Goal: Task Accomplishment & Management: Use online tool/utility

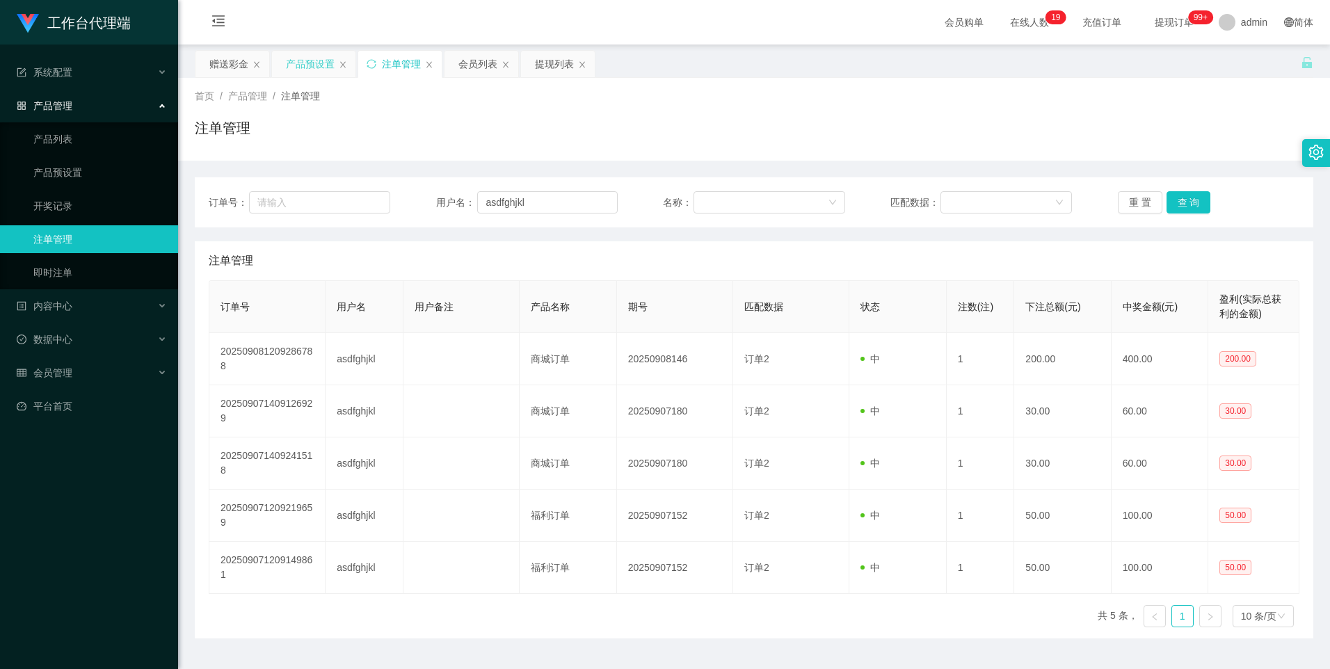
click at [289, 63] on div "产品预设置" at bounding box center [310, 64] width 49 height 26
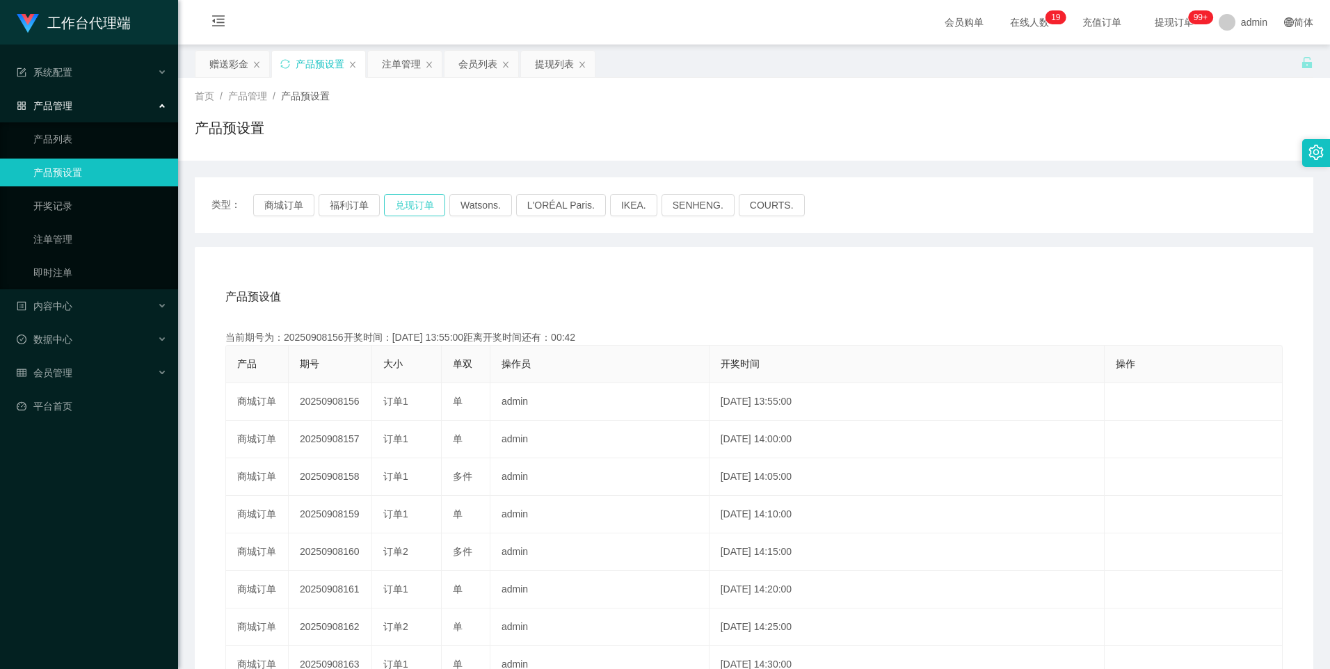
click at [426, 204] on button "兑现订单" at bounding box center [414, 205] width 61 height 22
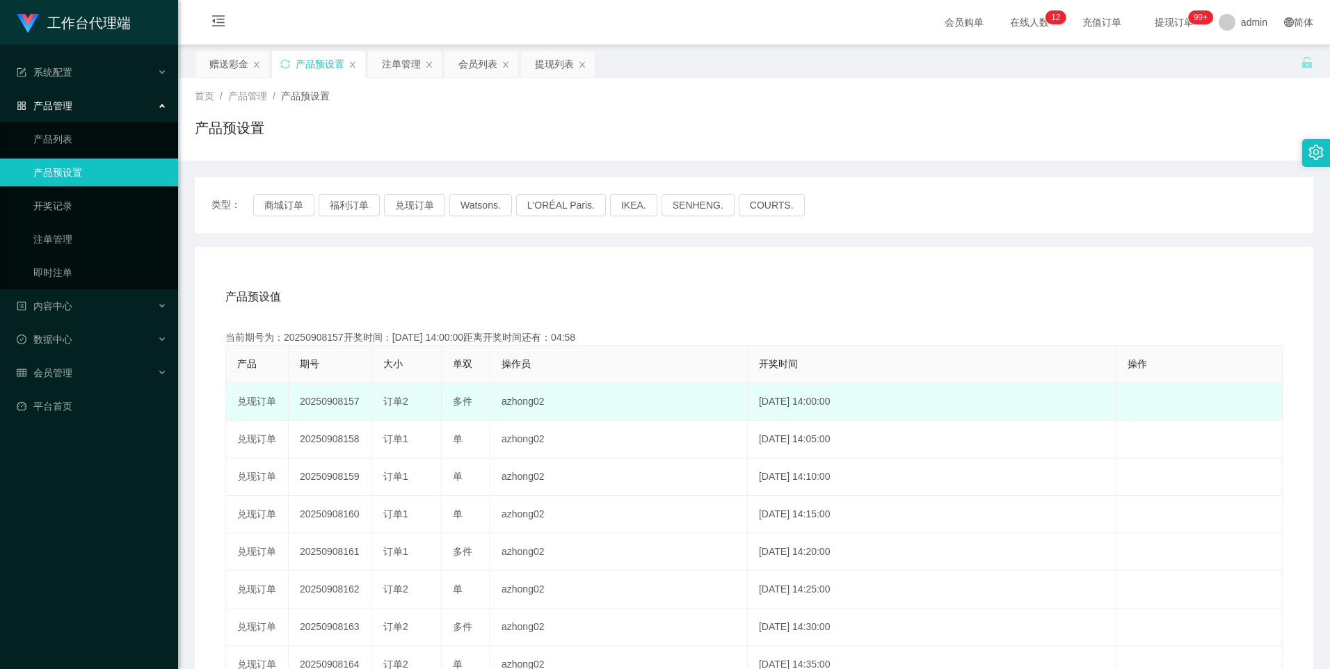
click at [333, 401] on td "20250908157" at bounding box center [330, 402] width 83 height 38
copy td "20250908157"
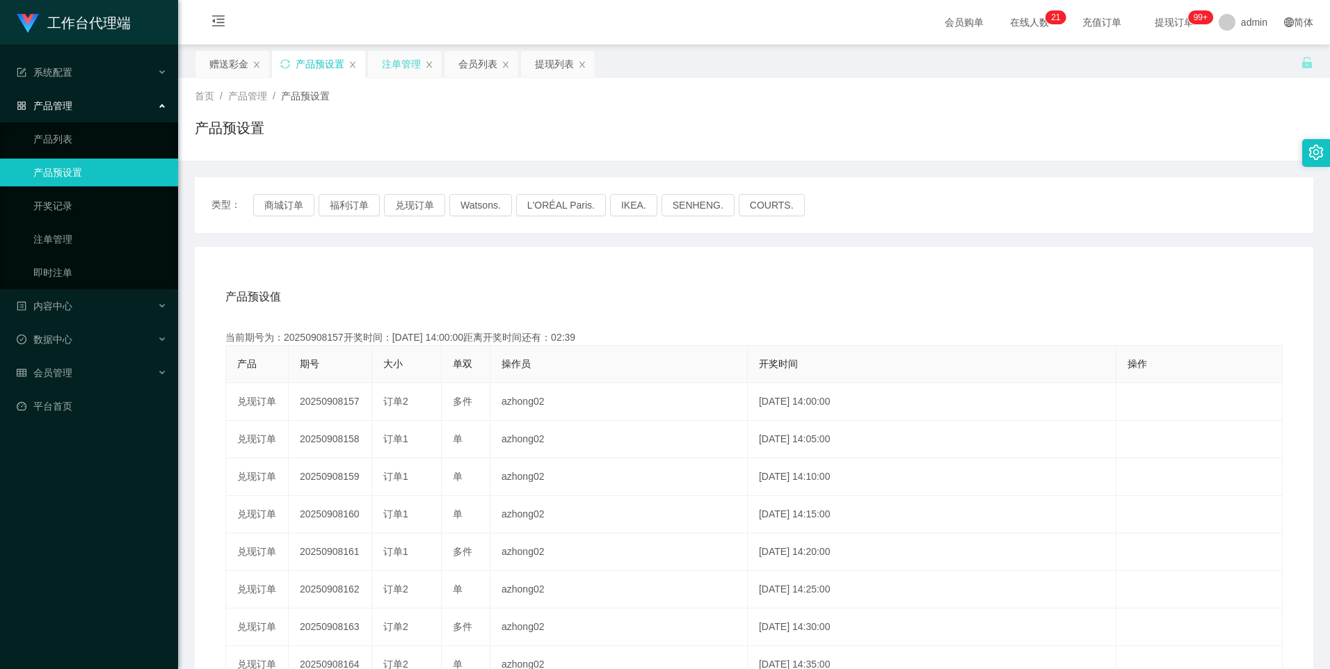
click at [403, 61] on div "注单管理" at bounding box center [401, 64] width 39 height 26
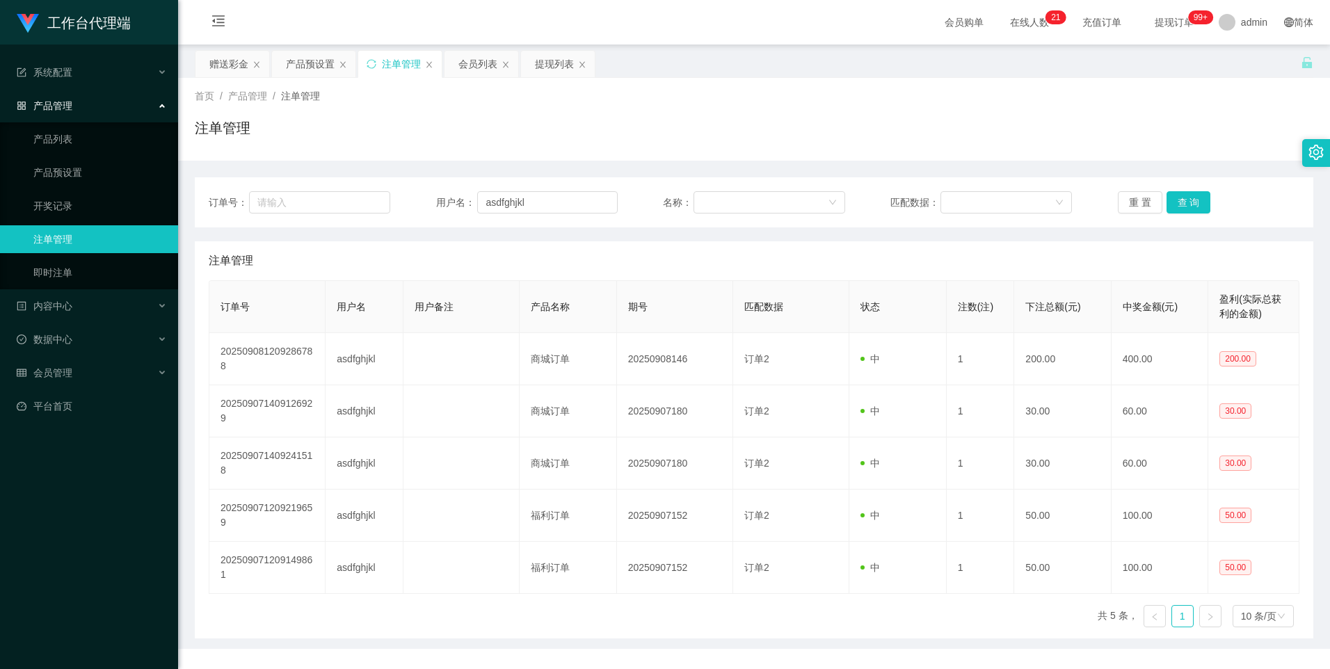
click at [227, 67] on div "赠送彩金" at bounding box center [228, 64] width 39 height 26
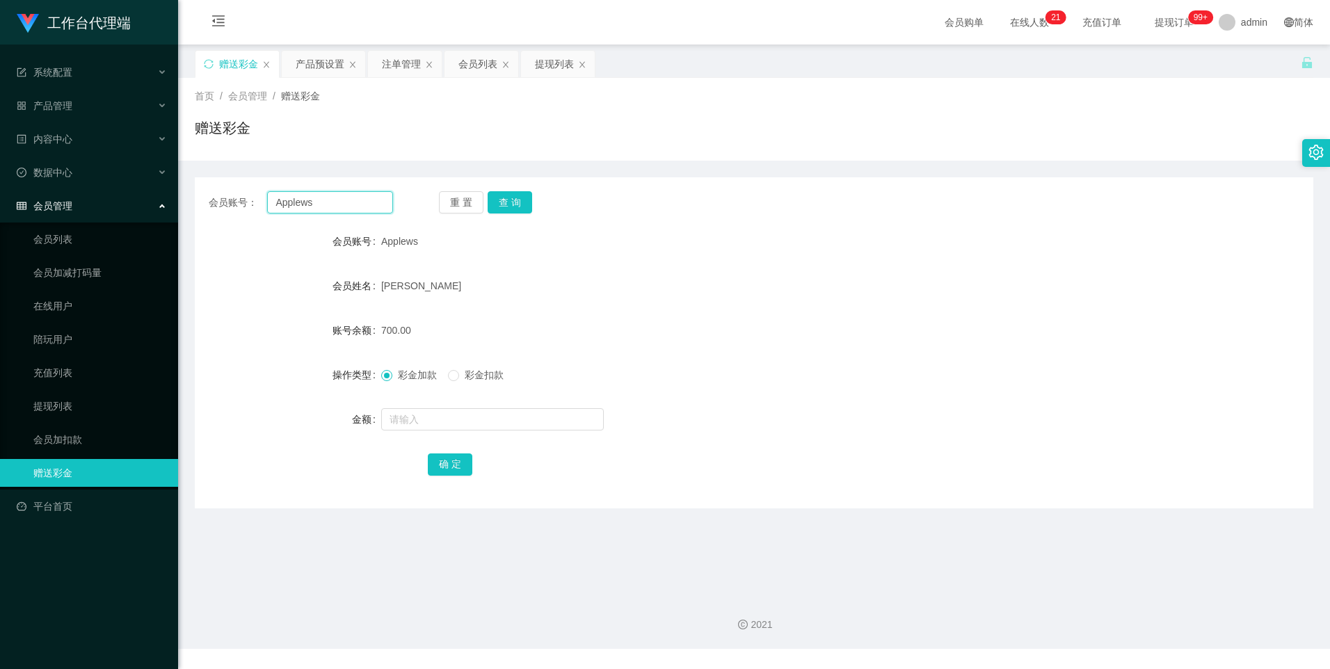
click at [320, 208] on input "Applews" at bounding box center [329, 202] width 125 height 22
click at [330, 205] on input "Applews" at bounding box center [329, 202] width 125 height 22
click at [507, 202] on button "查 询" at bounding box center [510, 202] width 45 height 22
click at [415, 422] on input "text" at bounding box center [492, 419] width 223 height 22
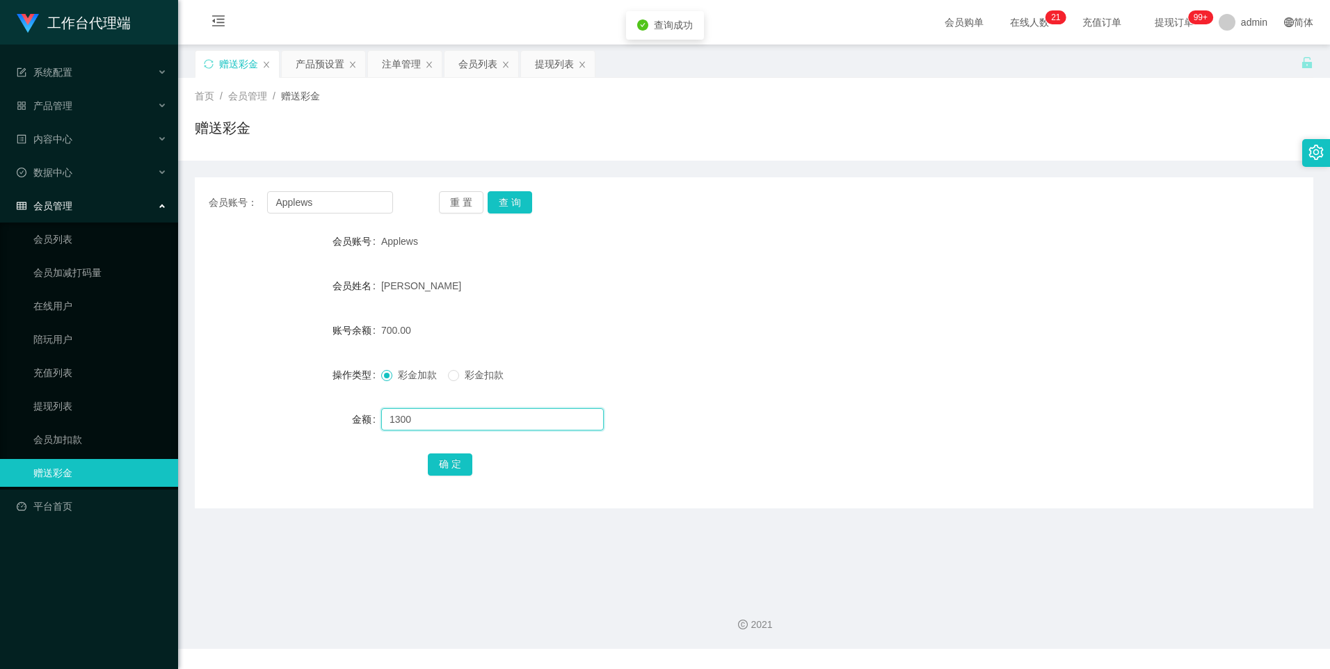
type input "1300"
click at [424, 472] on div "确 定" at bounding box center [754, 464] width 1118 height 28
click at [435, 469] on button "确 定" at bounding box center [450, 465] width 45 height 22
click at [512, 214] on div "会员账号： Applews 重 置 查 询 会员账号 Applews 会员姓名 [PERSON_NAME] 账号余额 2000.00 操作类型 彩金加款 彩金…" at bounding box center [754, 342] width 1118 height 331
click at [307, 63] on div "产品预设置" at bounding box center [320, 64] width 49 height 26
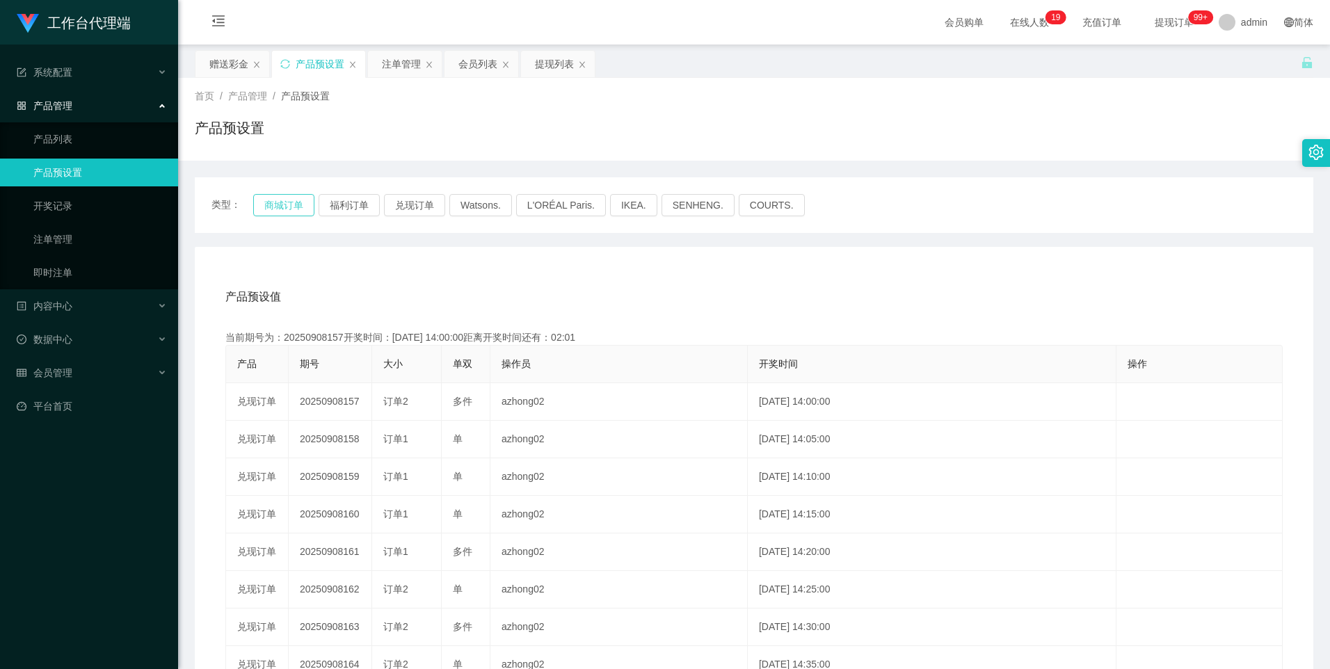
click at [292, 202] on button "商城订单" at bounding box center [283, 205] width 61 height 22
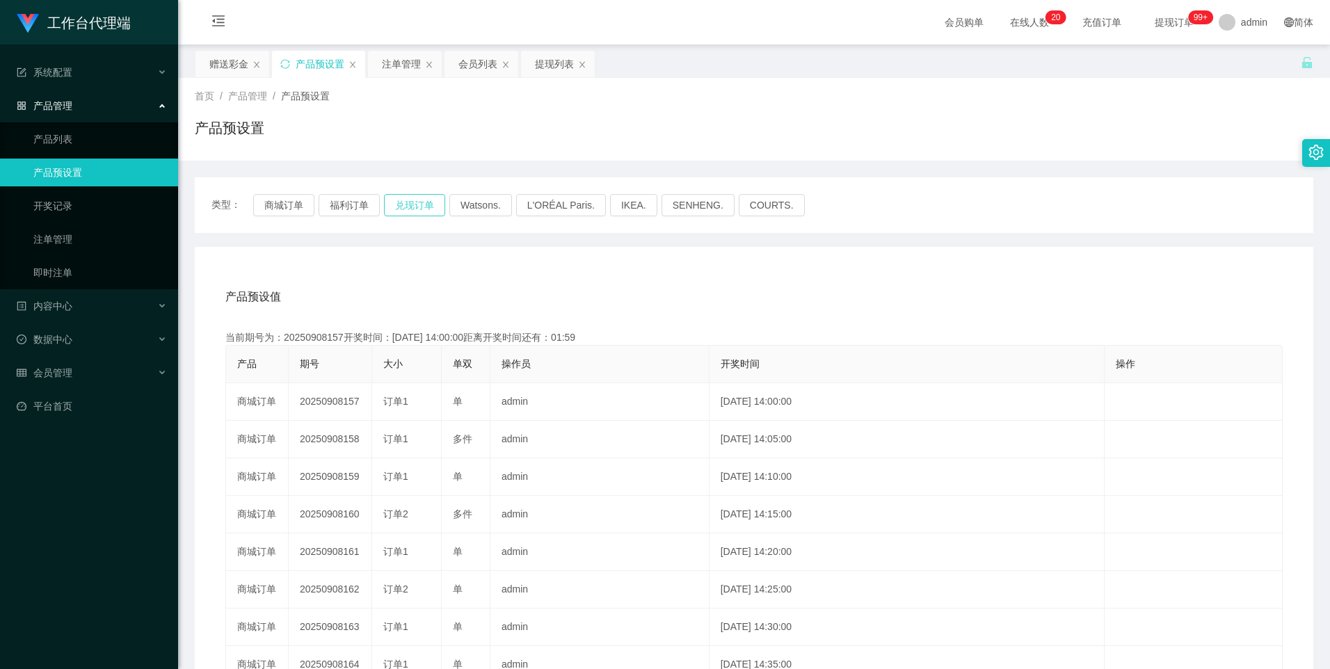
click at [427, 208] on button "兑现订单" at bounding box center [414, 205] width 61 height 22
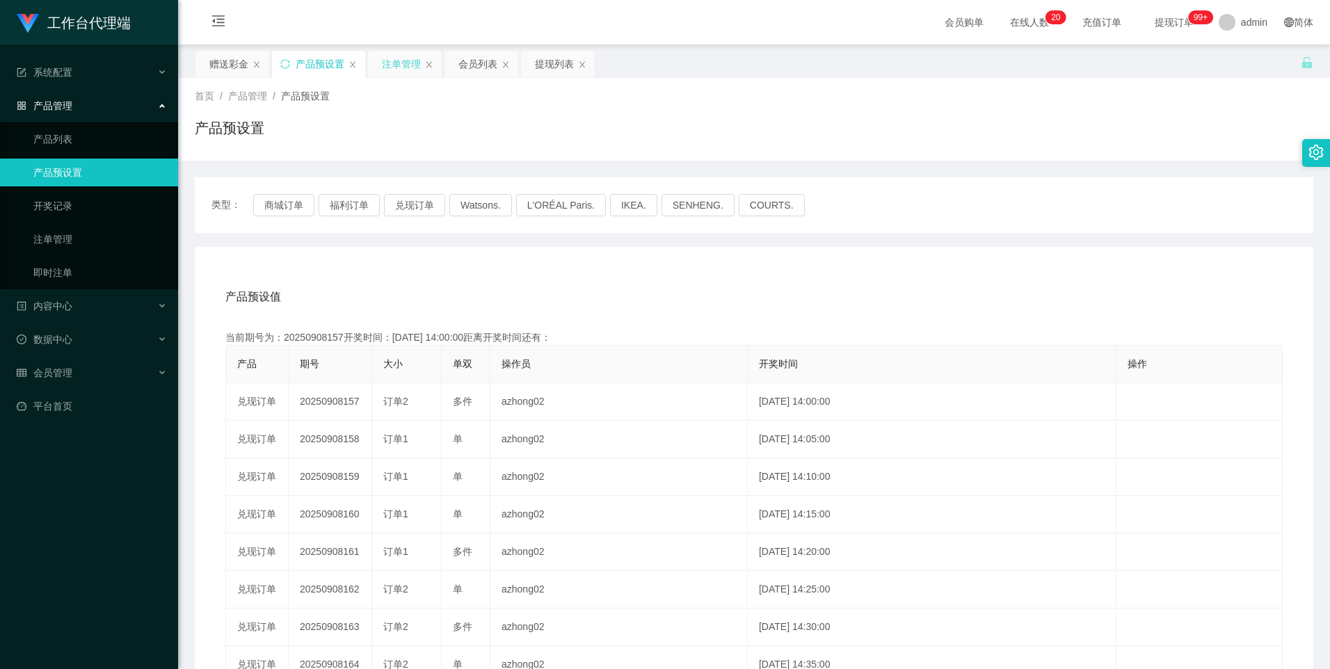
click at [404, 65] on div "注单管理" at bounding box center [401, 64] width 39 height 26
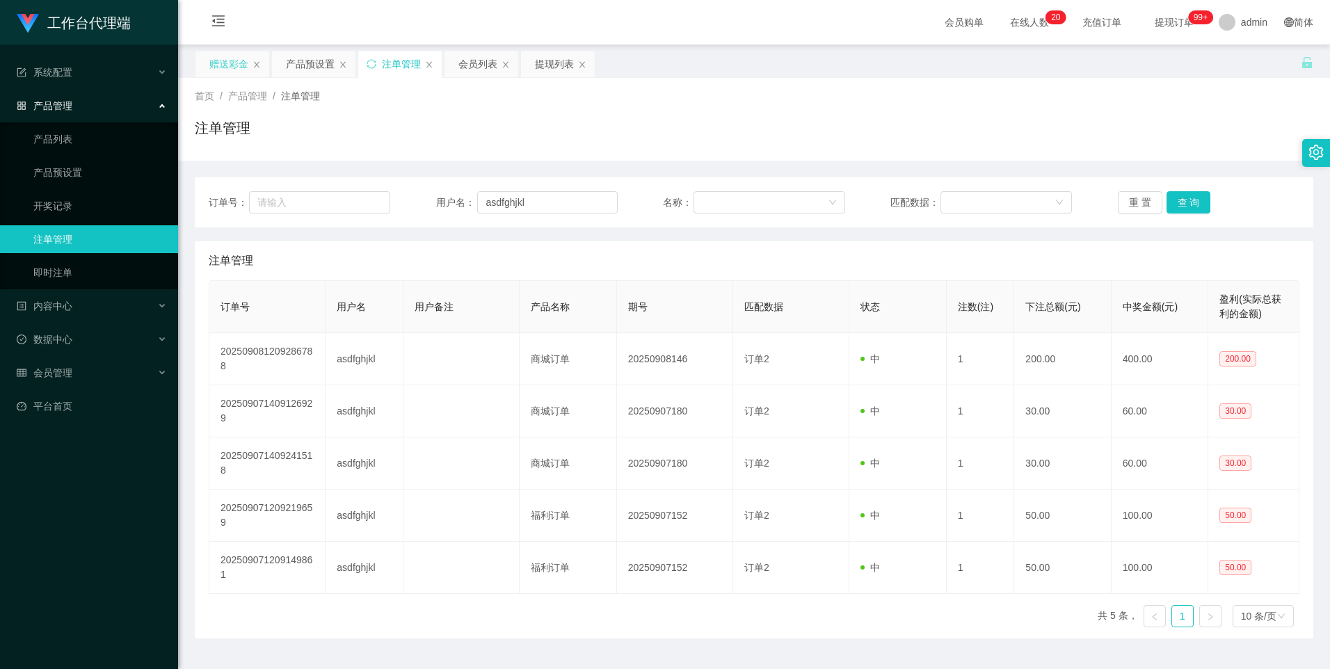
click at [220, 58] on div "赠送彩金" at bounding box center [228, 64] width 39 height 26
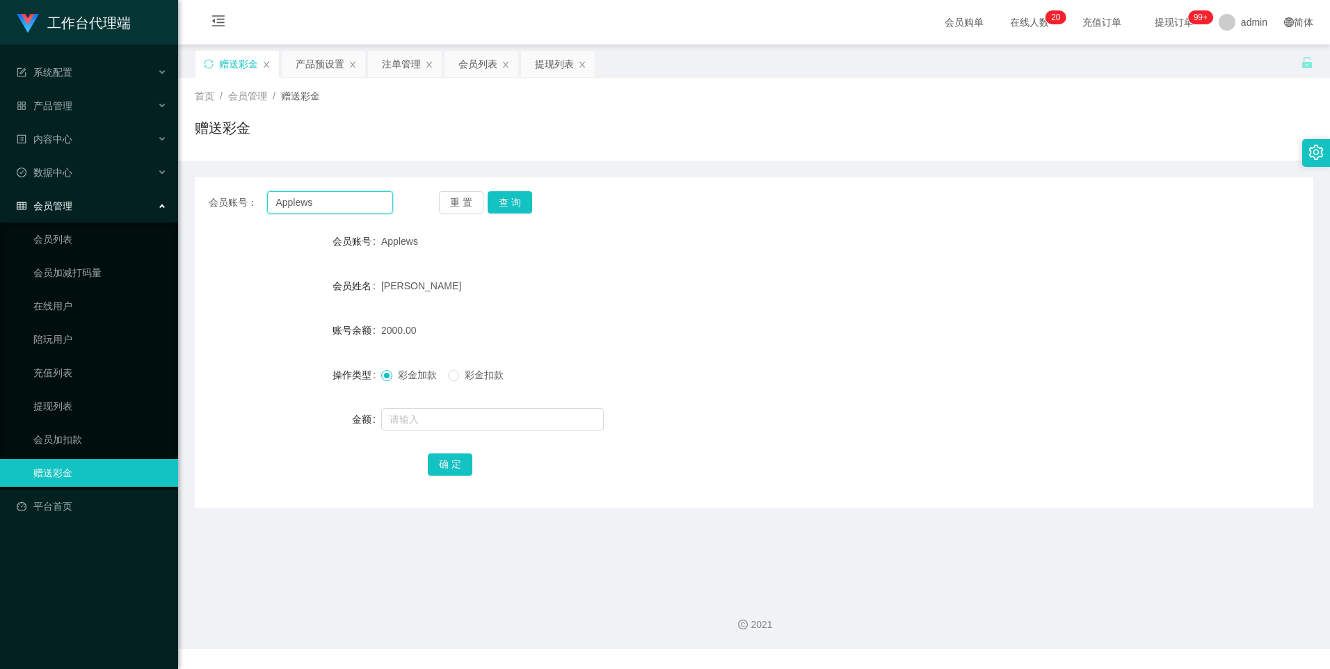
click at [345, 204] on input "Applews" at bounding box center [329, 202] width 125 height 22
click at [399, 63] on div "注单管理" at bounding box center [401, 64] width 39 height 26
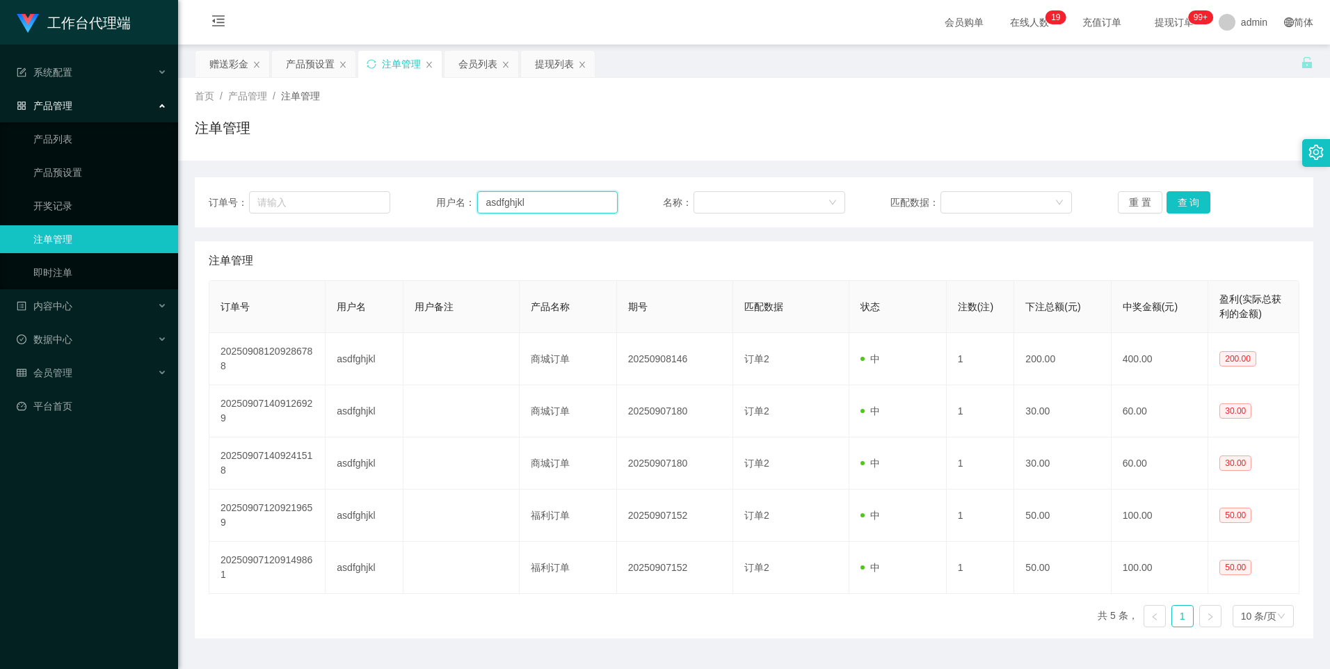
click at [550, 204] on input "asdfghjkl" at bounding box center [547, 202] width 141 height 22
drag, startPoint x: 550, startPoint y: 204, endPoint x: 608, endPoint y: 222, distance: 60.3
click at [550, 204] on input "asdfghjkl" at bounding box center [547, 202] width 141 height 22
paste input "Applews"
type input "Applews"
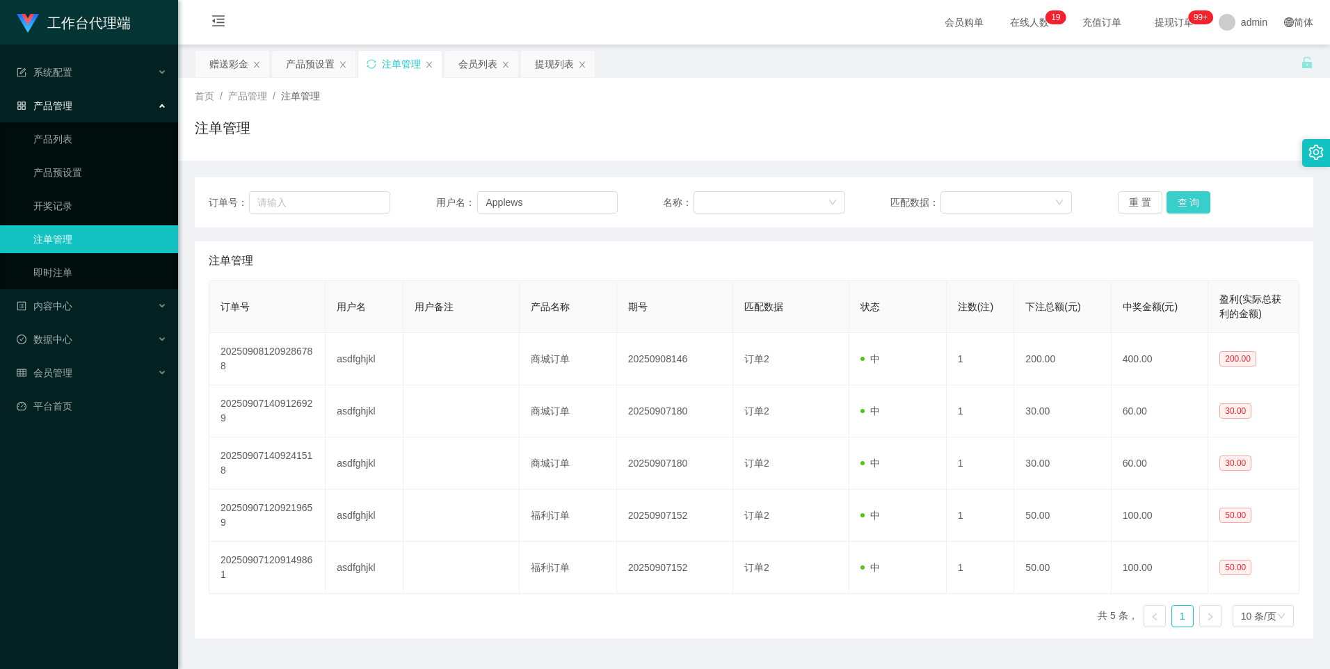
click at [1179, 200] on button "查 询" at bounding box center [1188, 202] width 45 height 22
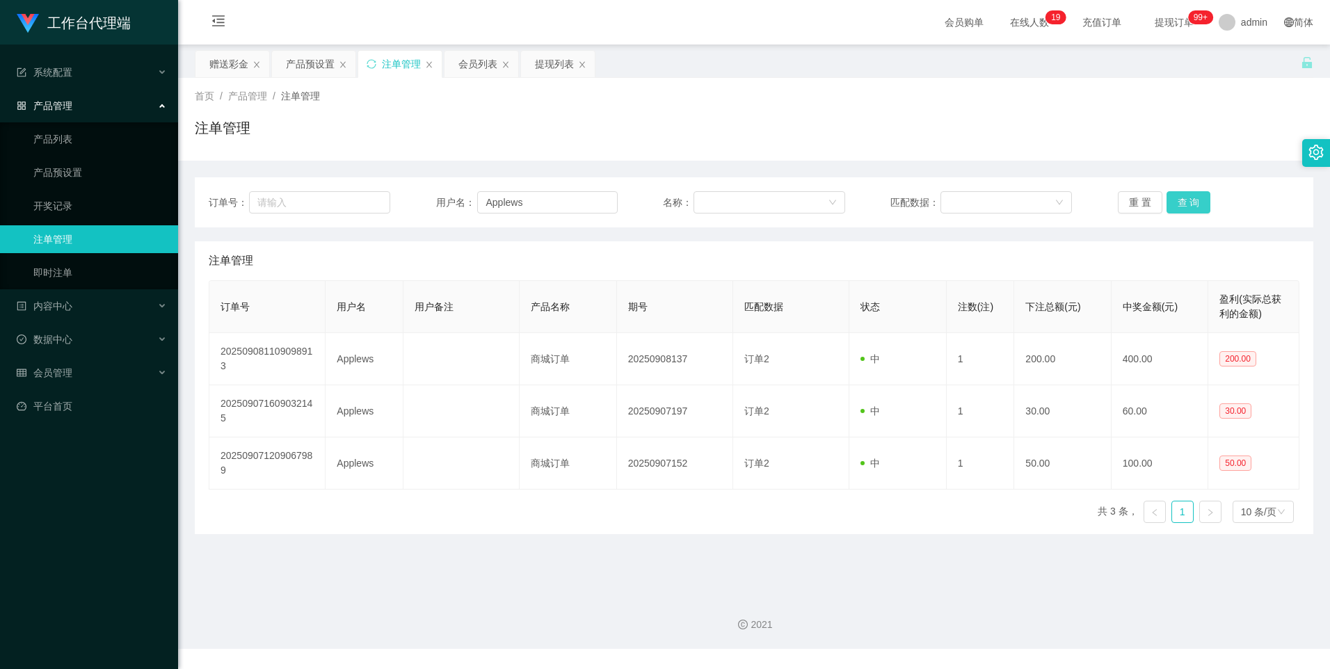
click at [1182, 210] on button "查 询" at bounding box center [1188, 202] width 45 height 22
click at [1185, 192] on button "查 询" at bounding box center [1188, 202] width 45 height 22
click at [1179, 199] on button "查 询" at bounding box center [1196, 202] width 60 height 22
click at [1178, 192] on div "重 置 查 询" at bounding box center [1209, 202] width 182 height 22
click at [1178, 201] on button "查 询" at bounding box center [1188, 202] width 45 height 22
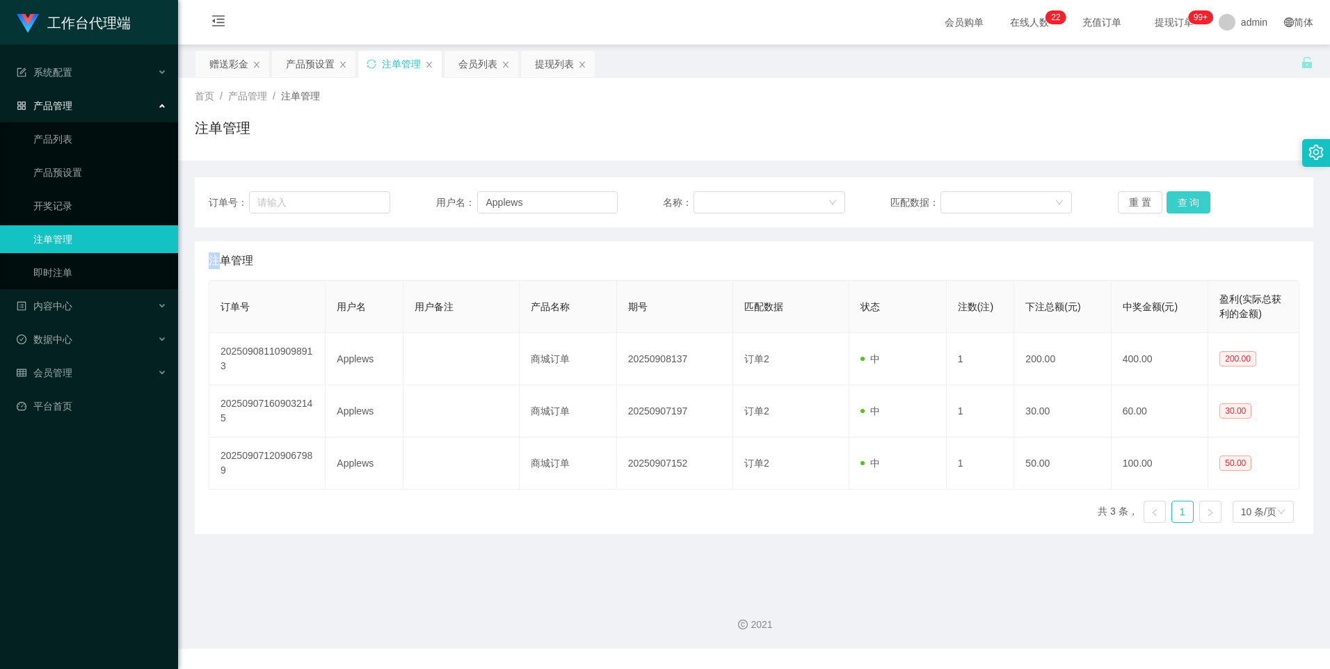
click at [1178, 201] on div "重 置 查 询" at bounding box center [1209, 202] width 182 height 22
click at [1178, 201] on button "查 询" at bounding box center [1196, 202] width 60 height 22
click at [1178, 201] on div "重 置 查 询" at bounding box center [1209, 202] width 182 height 22
click at [1178, 207] on button "查 询" at bounding box center [1188, 202] width 45 height 22
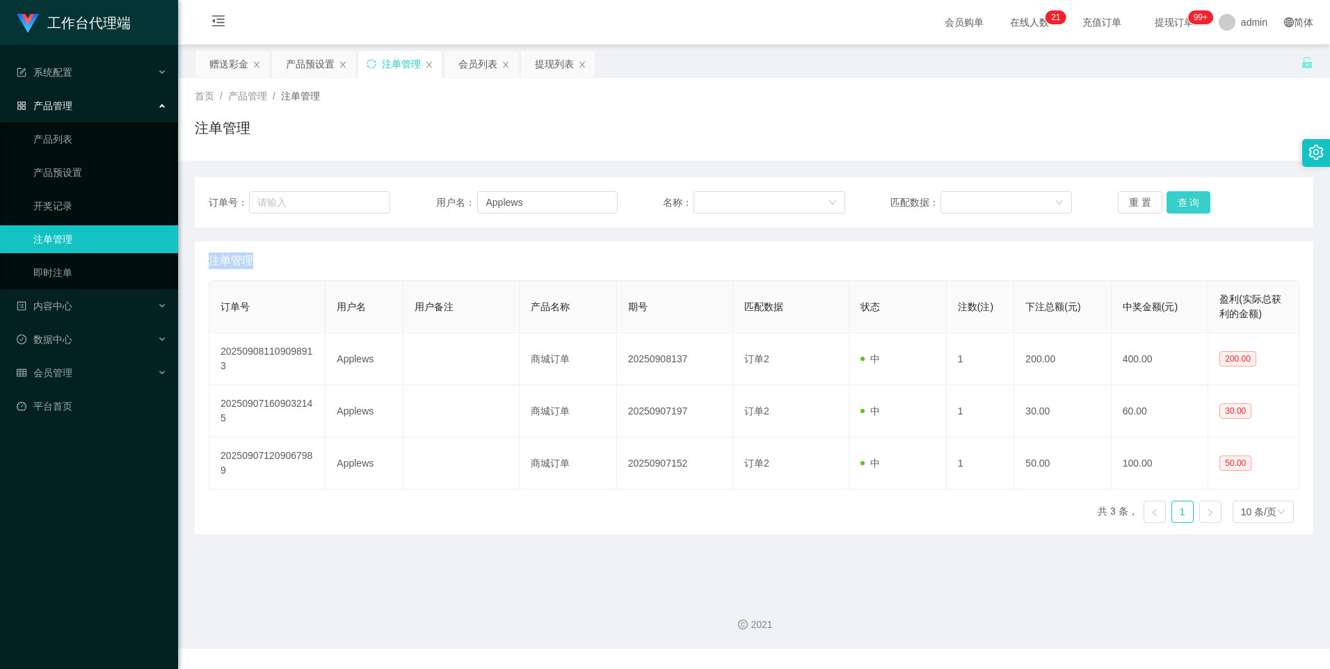
click at [1192, 204] on button "查 询" at bounding box center [1188, 202] width 45 height 22
click at [1192, 204] on div "重 置 查 询" at bounding box center [1209, 202] width 182 height 22
click at [1192, 204] on button "查 询" at bounding box center [1188, 202] width 45 height 22
click at [1182, 208] on button "查 询" at bounding box center [1188, 202] width 45 height 22
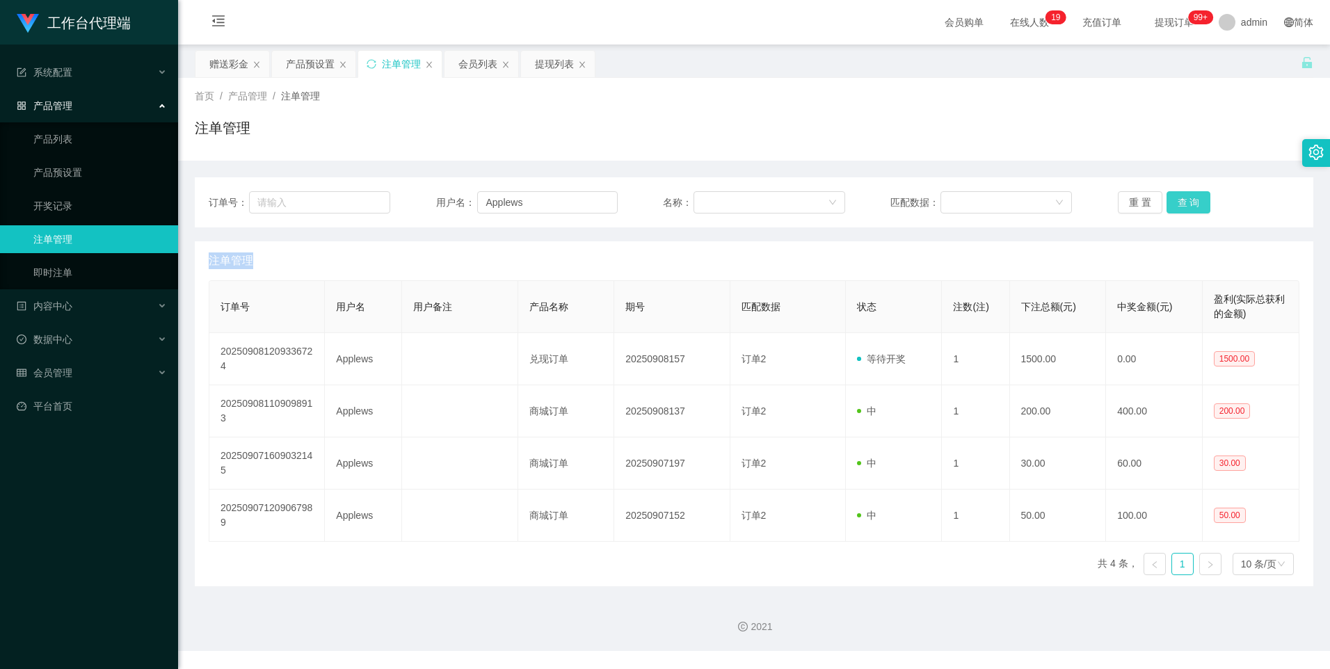
click at [1182, 208] on button "查 询" at bounding box center [1188, 202] width 45 height 22
click at [1178, 199] on button "查 询" at bounding box center [1188, 202] width 45 height 22
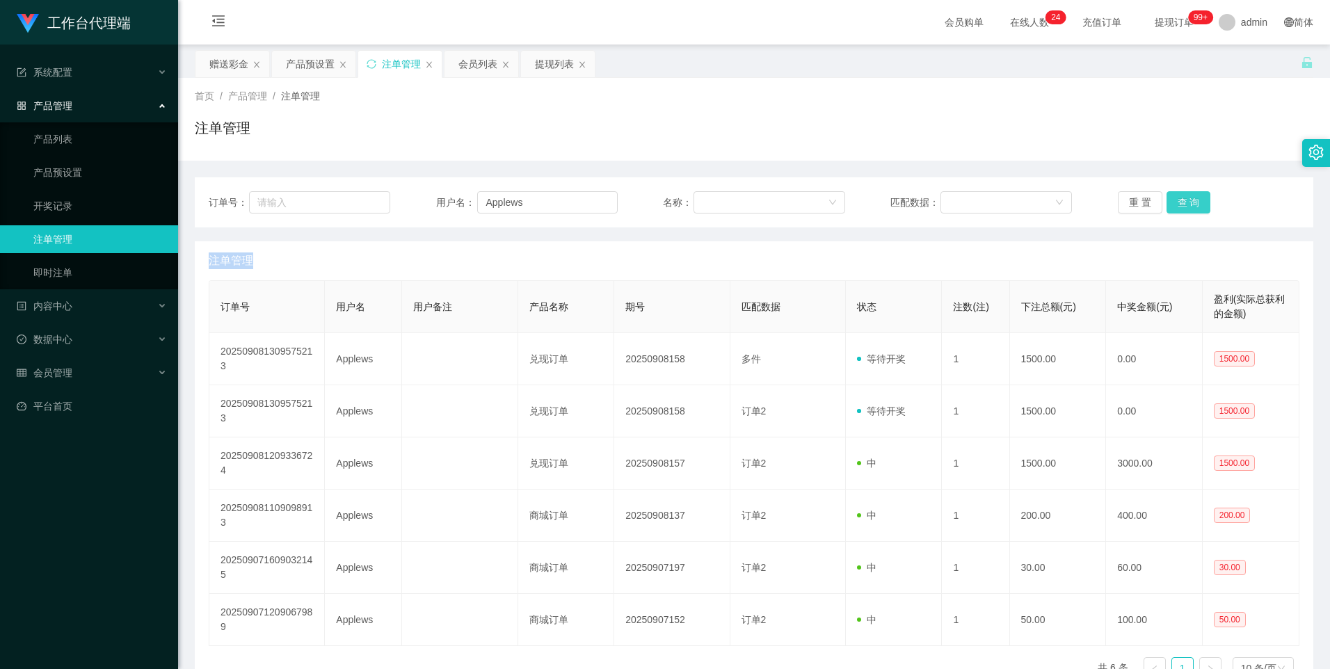
click at [1177, 198] on button "查 询" at bounding box center [1188, 202] width 45 height 22
